Goal: Task Accomplishment & Management: Use online tool/utility

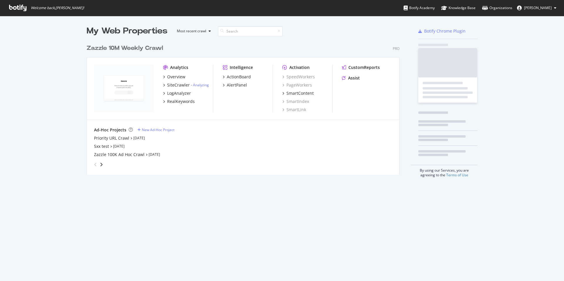
scroll to position [277, 555]
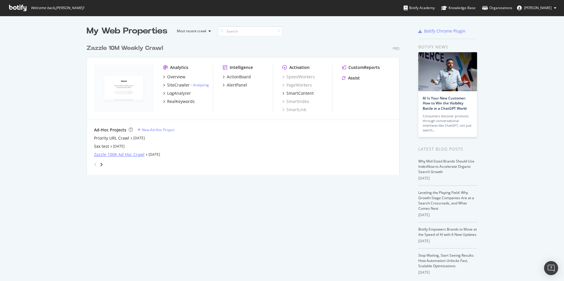
click at [125, 155] on div "Zazzle 100K Ad Hoc Crawl" at bounding box center [119, 155] width 51 height 6
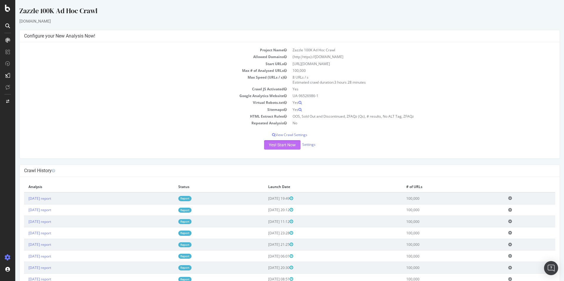
click at [273, 144] on button "Yes! Start Now" at bounding box center [282, 144] width 36 height 9
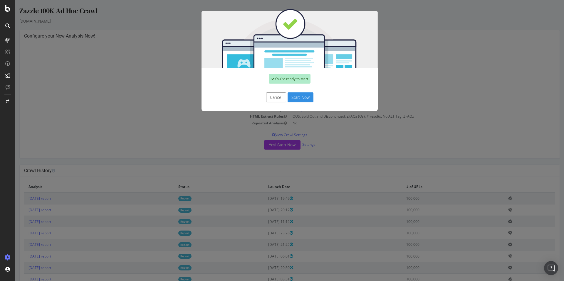
drag, startPoint x: 300, startPoint y: 98, endPoint x: 300, endPoint y: 95, distance: 3.5
click at [299, 98] on button "Start Now" at bounding box center [301, 98] width 26 height 10
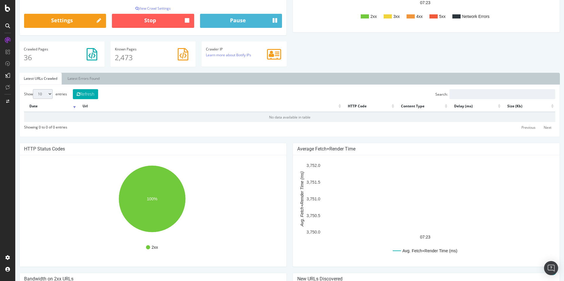
scroll to position [71, 0]
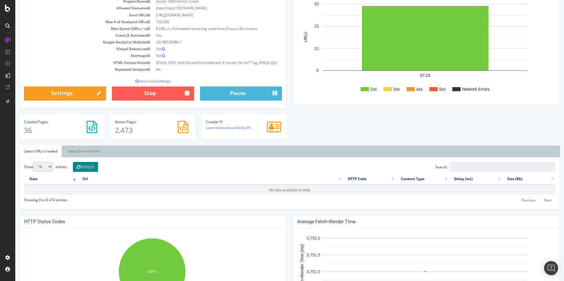
click at [88, 168] on button "Refresh" at bounding box center [85, 167] width 25 height 10
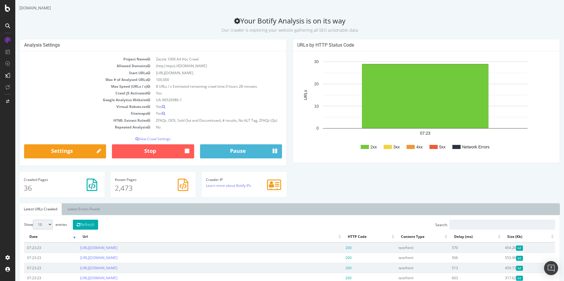
scroll to position [8, 0]
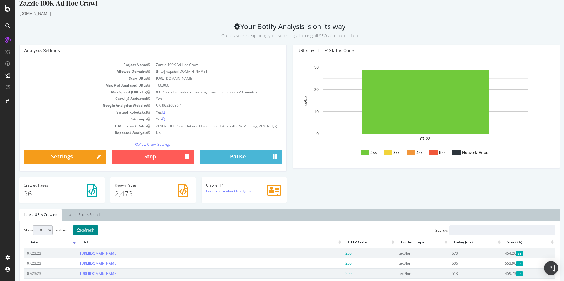
click at [88, 232] on button "Refresh" at bounding box center [85, 231] width 25 height 10
